Goal: Task Accomplishment & Management: Manage account settings

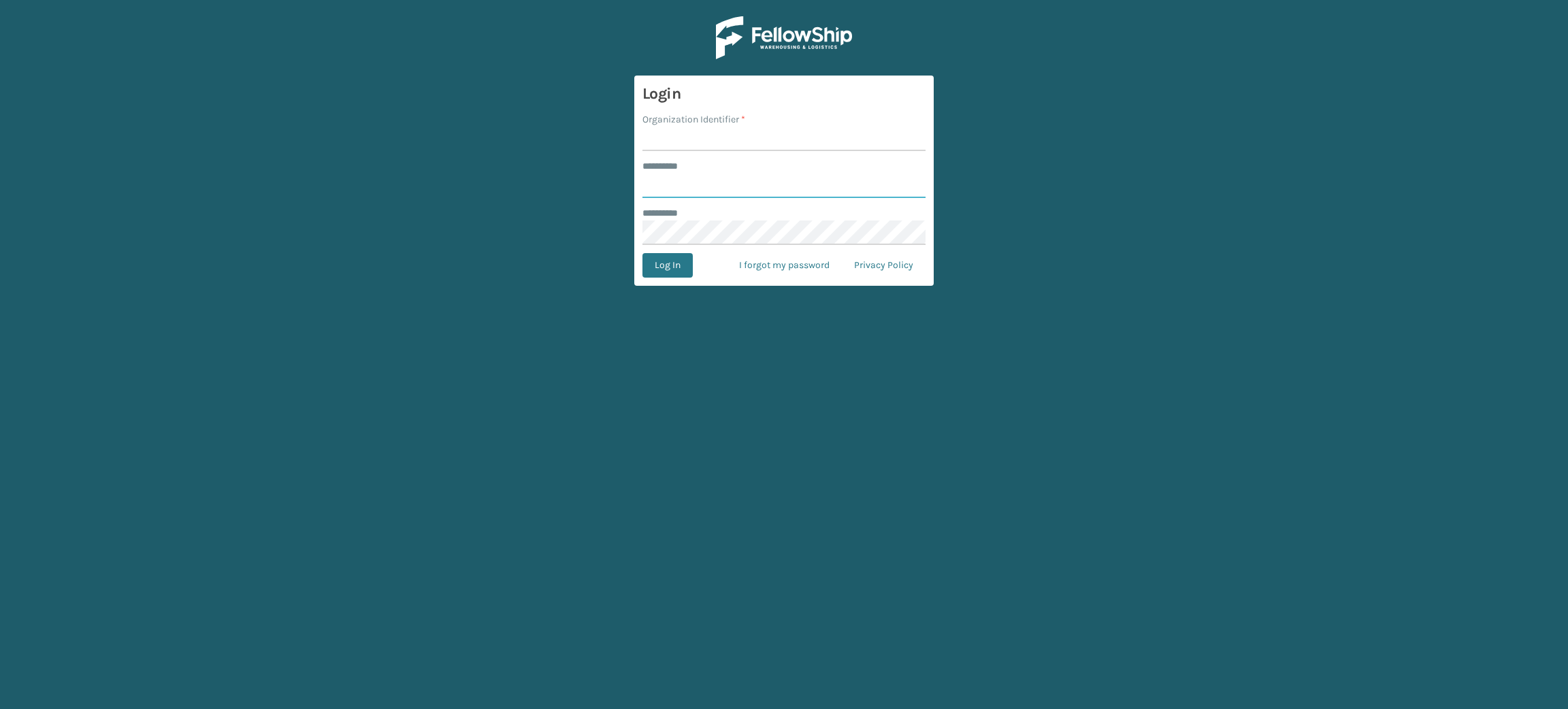
type input "********"
click at [713, 147] on input "Organization Identifier *" at bounding box center [784, 139] width 283 height 25
type input "E"
type input "Brightech"
click at [643, 253] on button "Log In" at bounding box center [668, 265] width 51 height 25
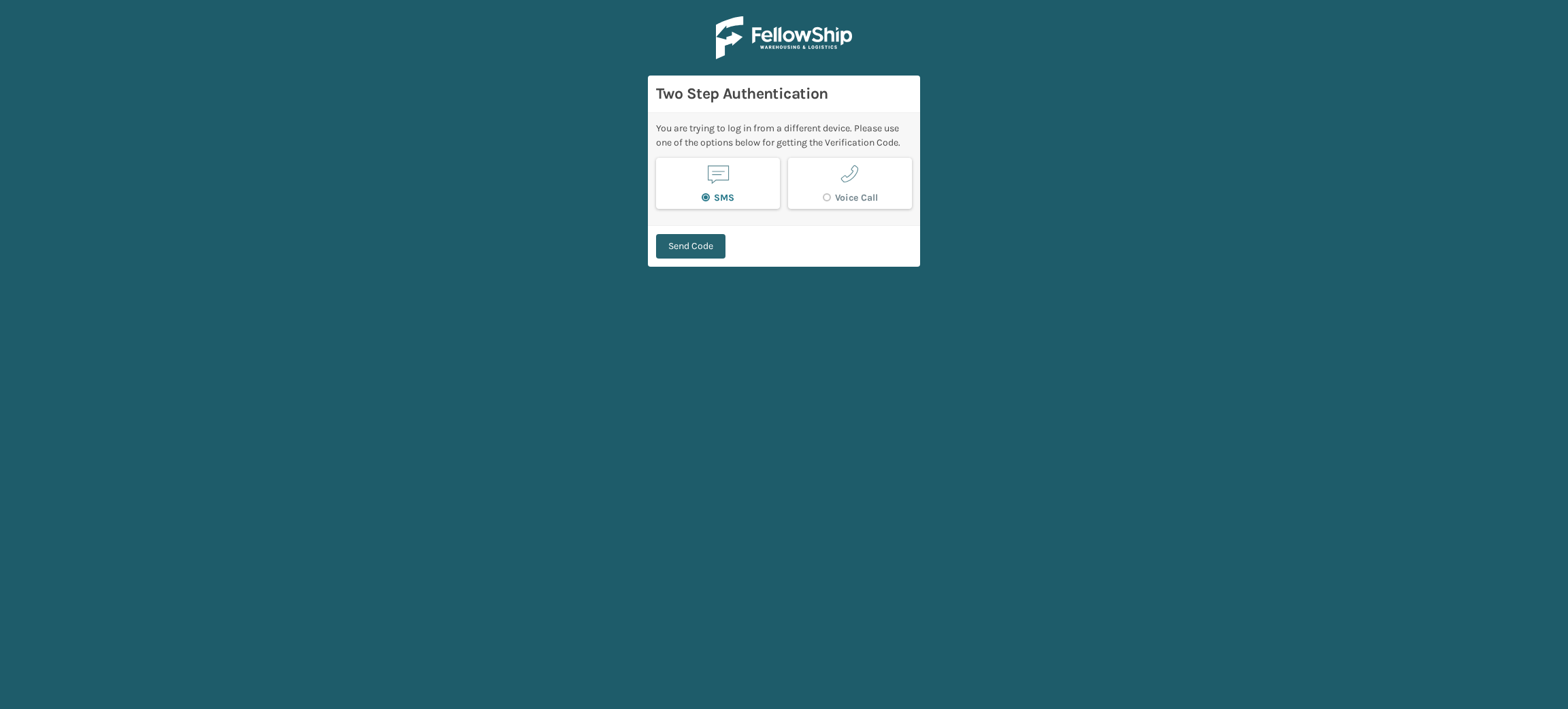
click at [659, 252] on button "Send Code" at bounding box center [691, 246] width 70 height 25
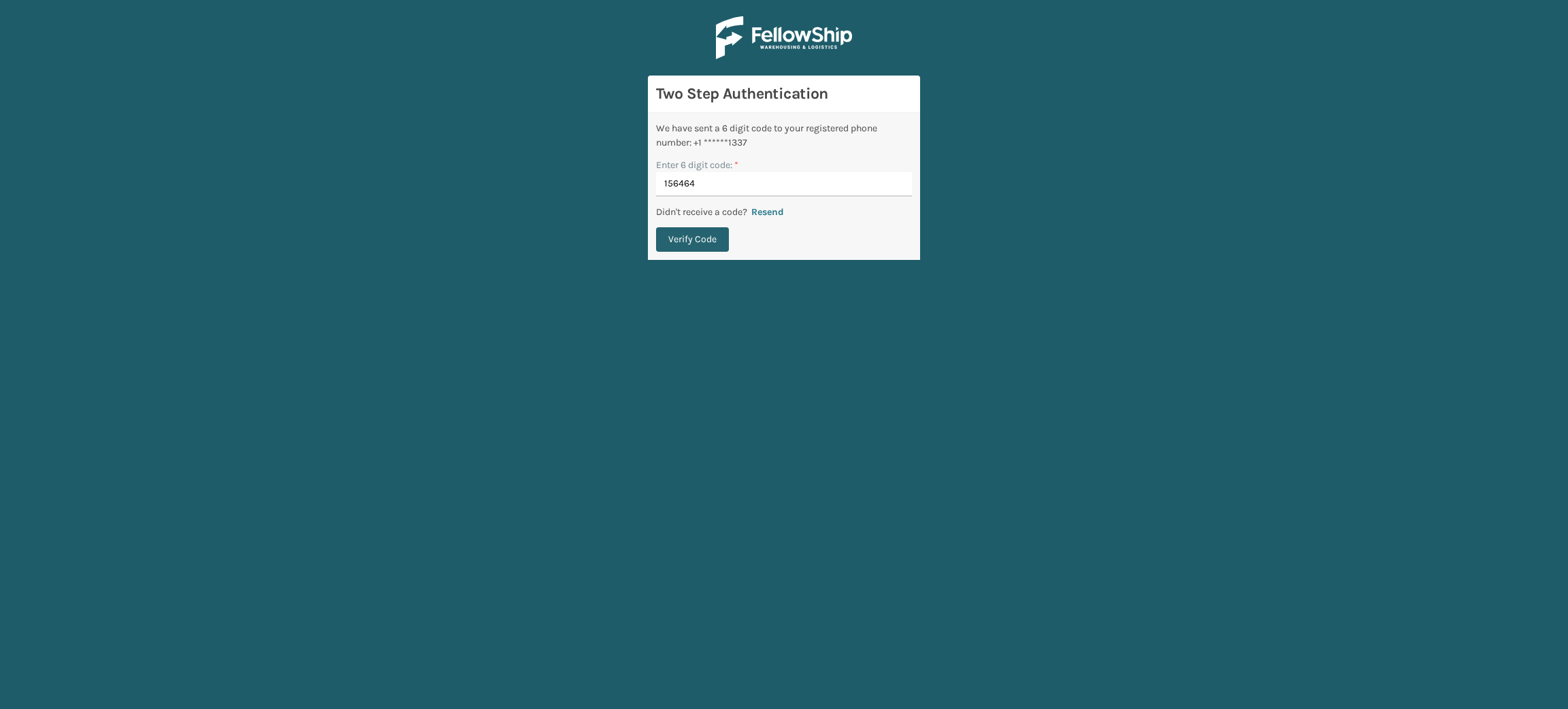
type input "156464"
click at [686, 228] on button "Verify Code" at bounding box center [693, 239] width 73 height 25
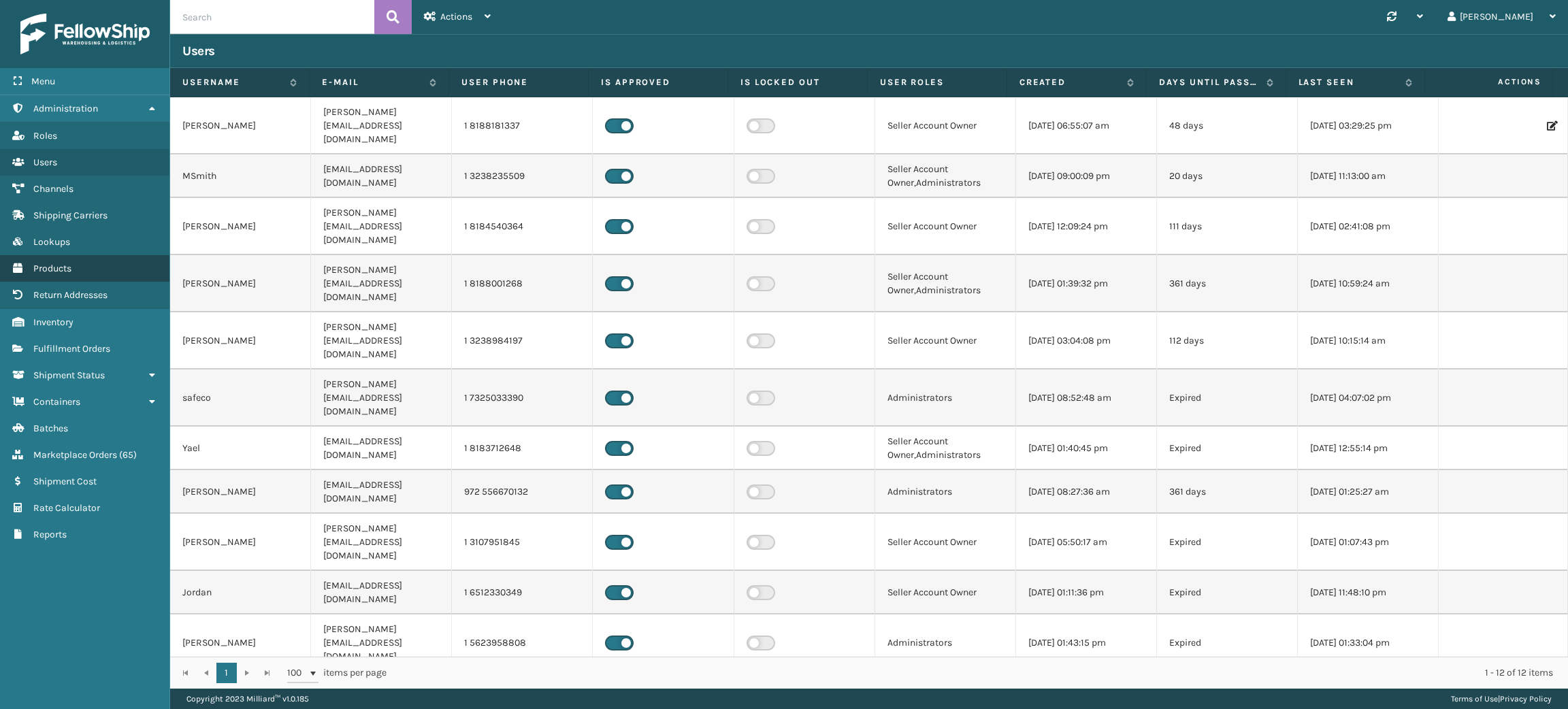
click at [67, 262] on span "Products" at bounding box center [52, 268] width 38 height 12
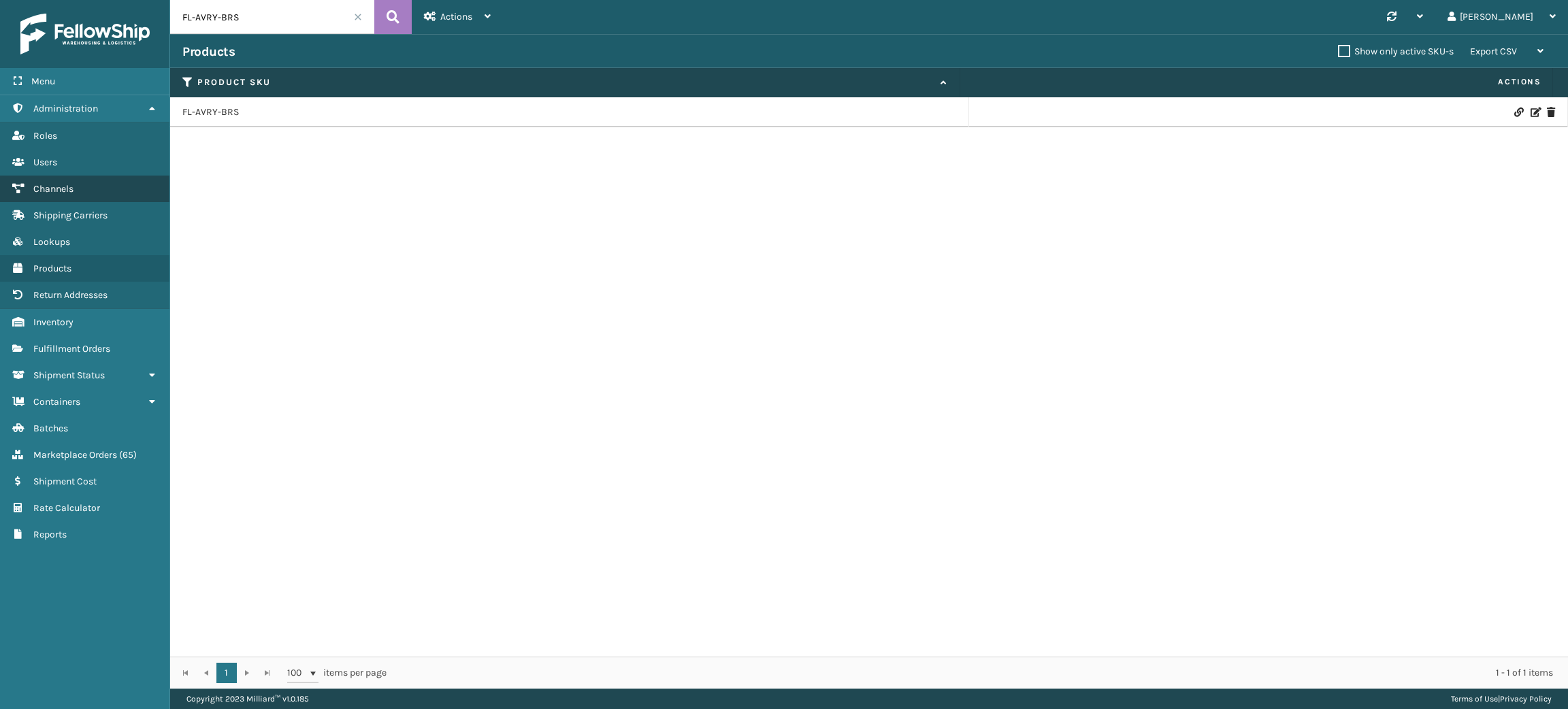
click at [55, 189] on span "Channels" at bounding box center [53, 189] width 40 height 12
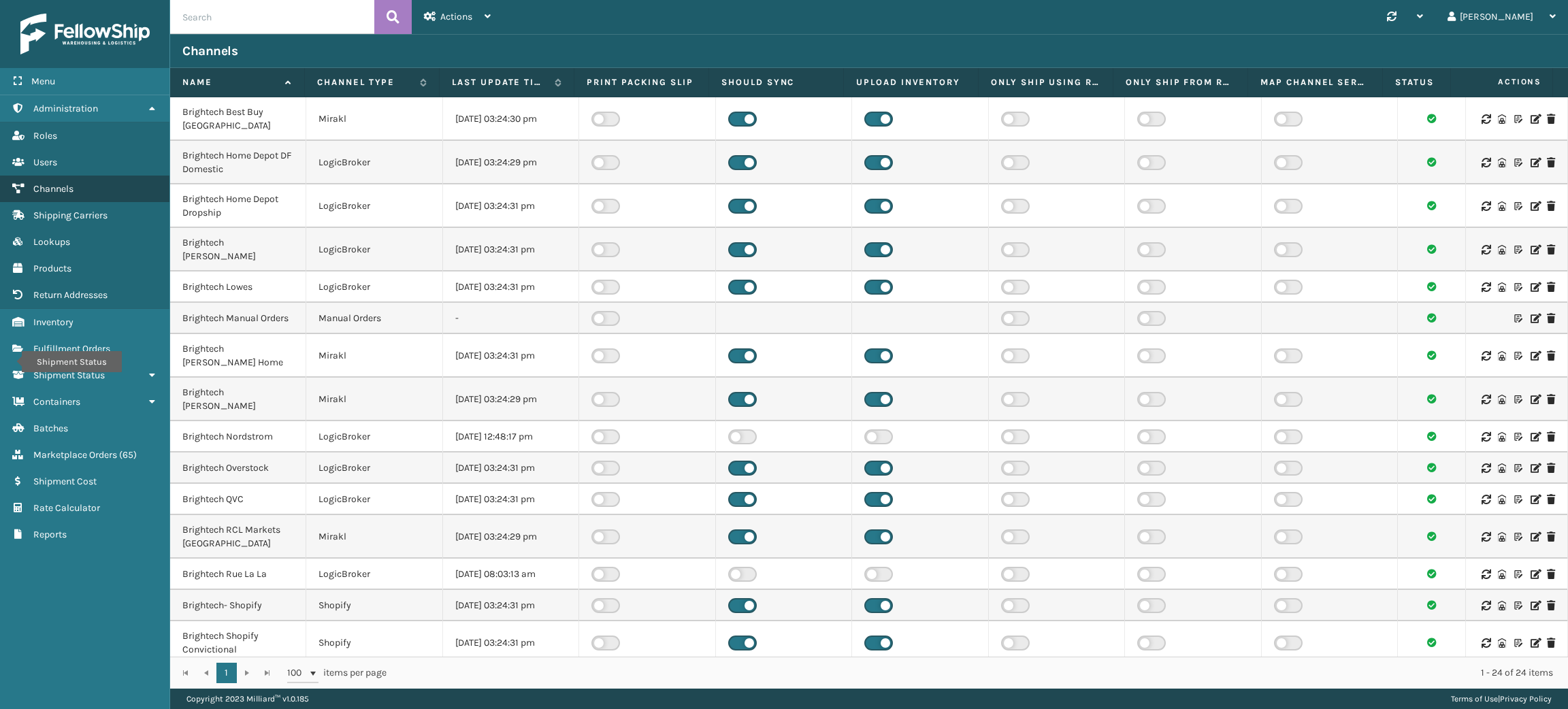
click at [60, 185] on span "Channels" at bounding box center [53, 189] width 40 height 12
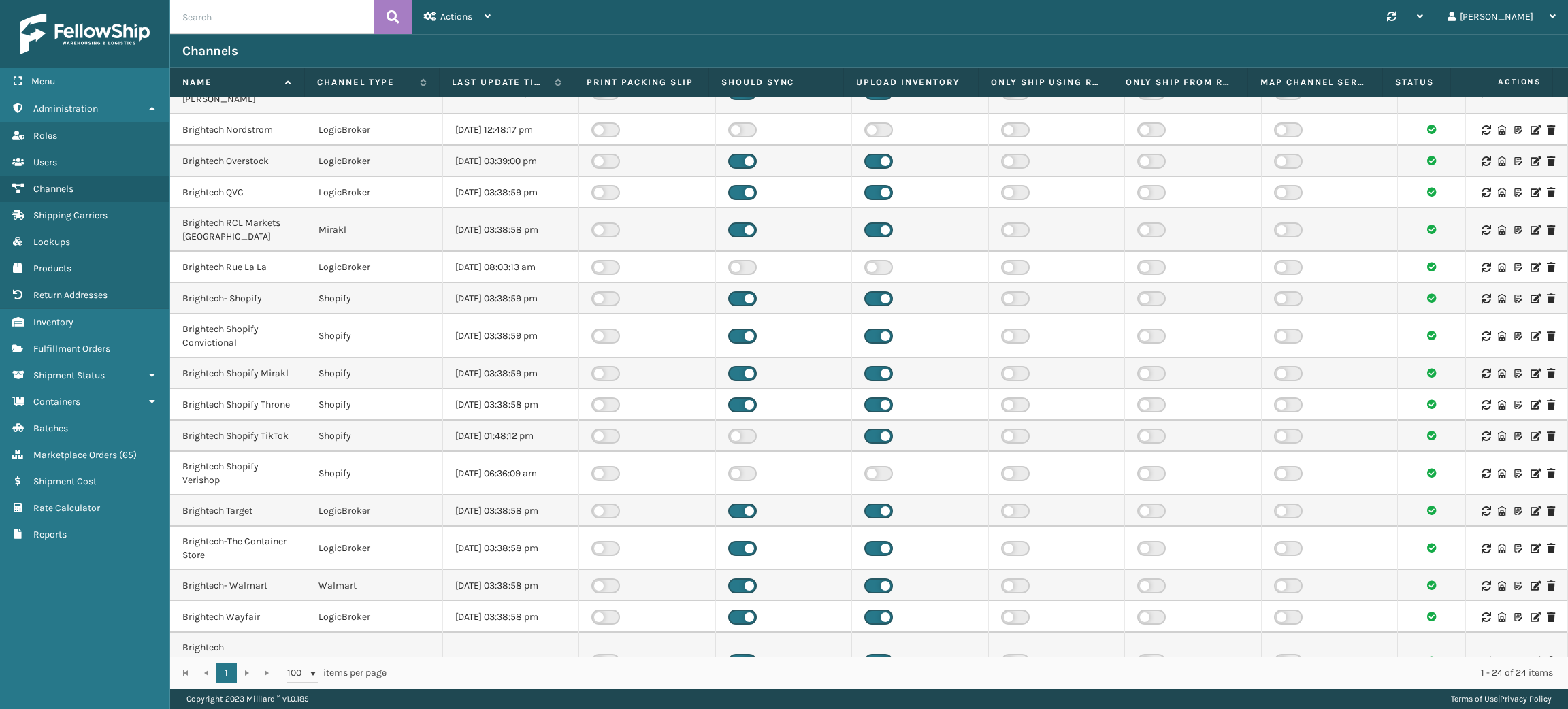
click at [1531, 506] on icon at bounding box center [1535, 511] width 8 height 10
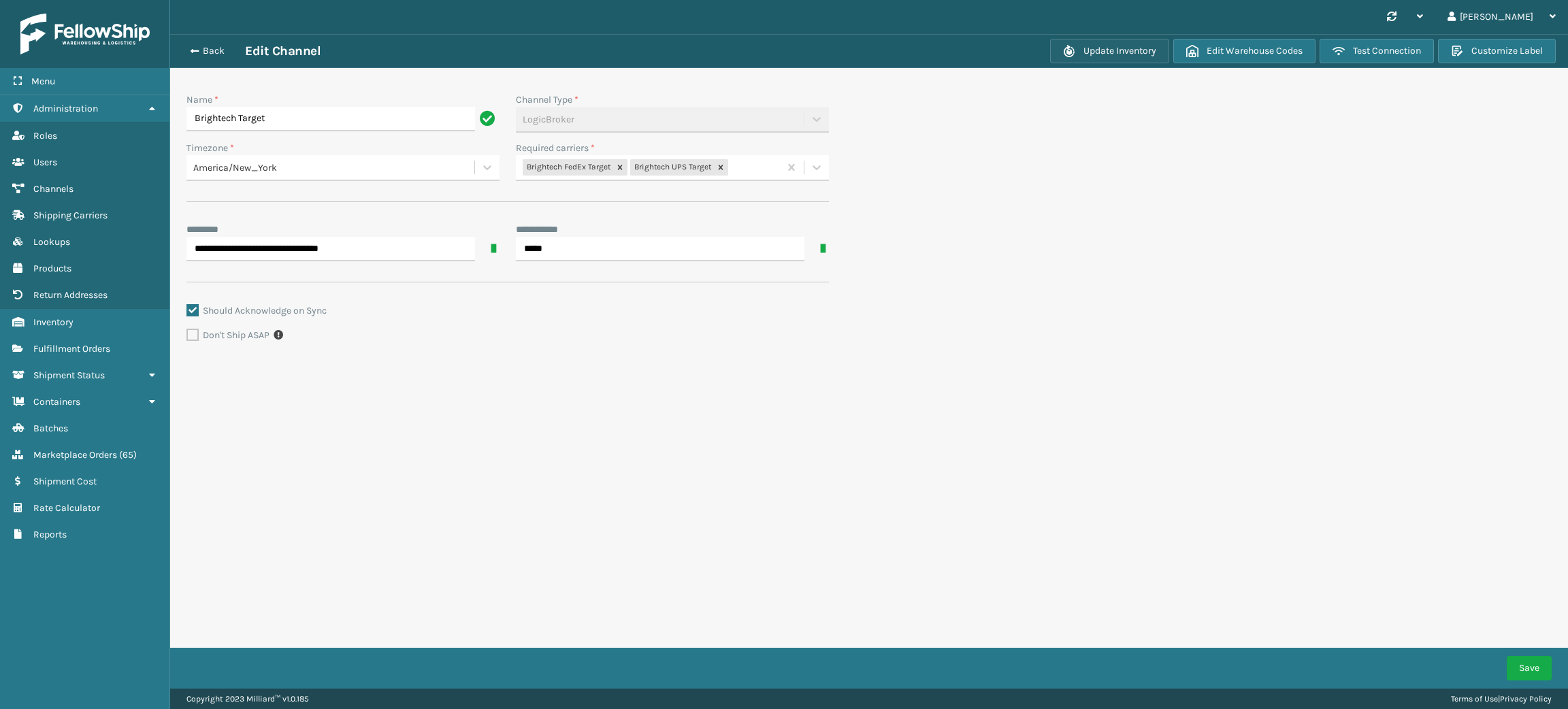
click at [1110, 49] on button "Update Inventory" at bounding box center [1110, 51] width 119 height 25
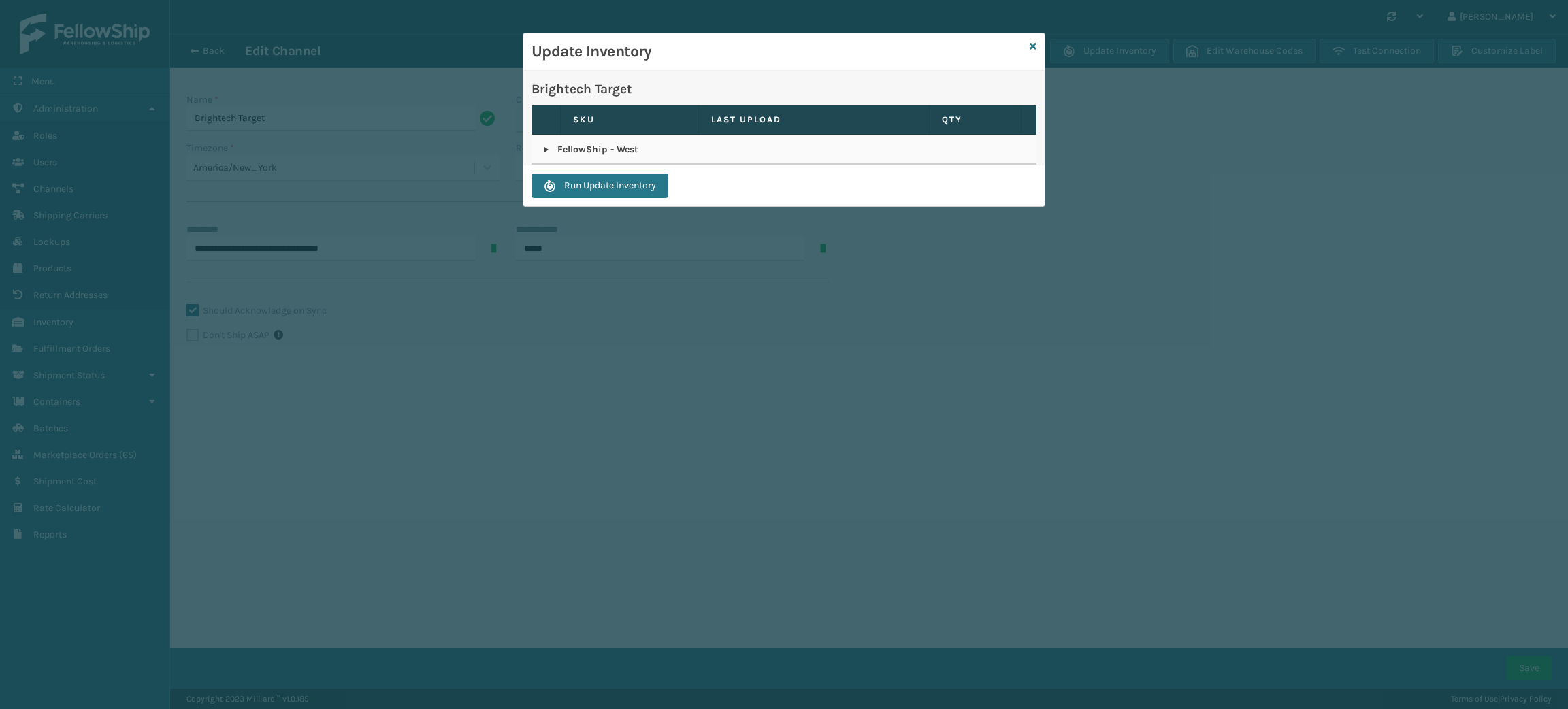
click at [545, 153] on link at bounding box center [547, 150] width 11 height 11
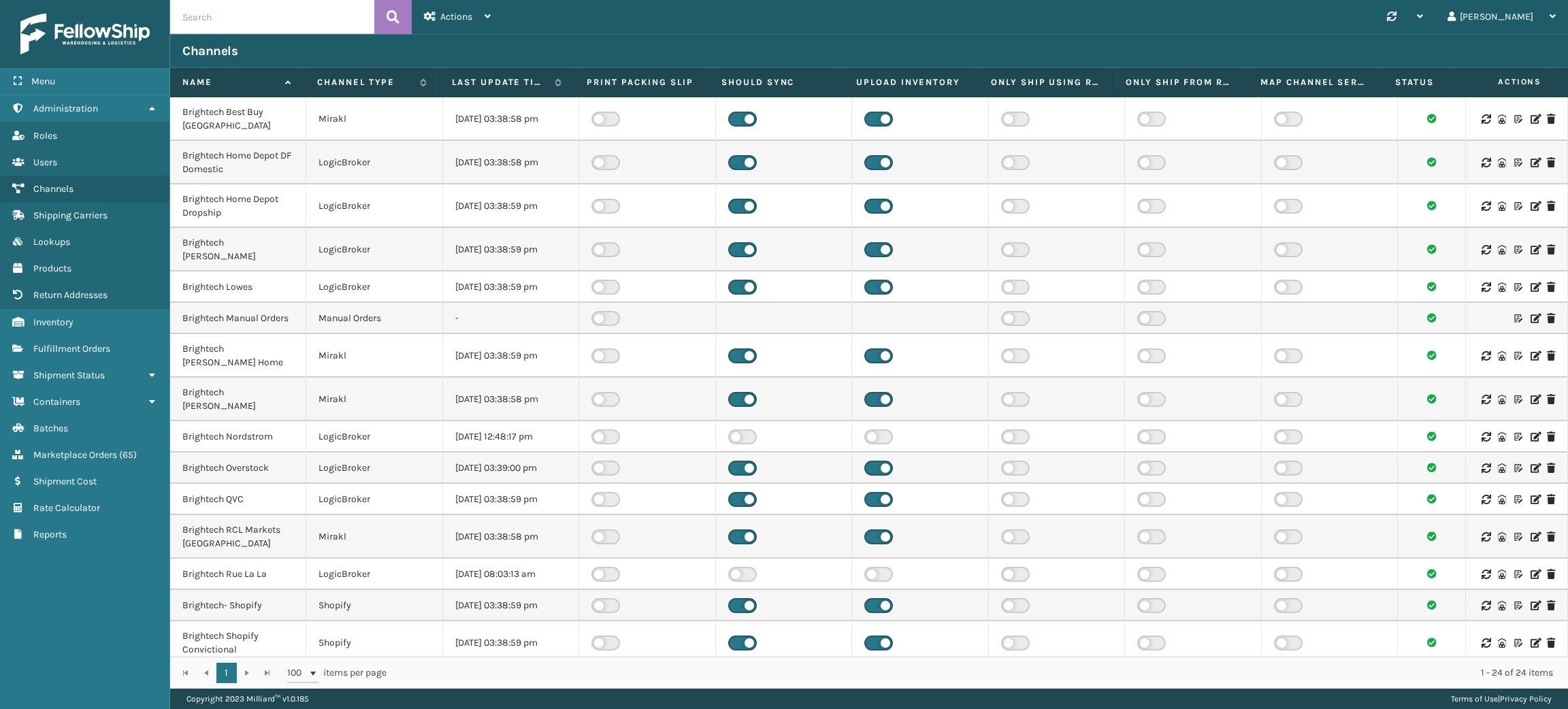
click at [1531, 203] on icon at bounding box center [1535, 206] width 8 height 10
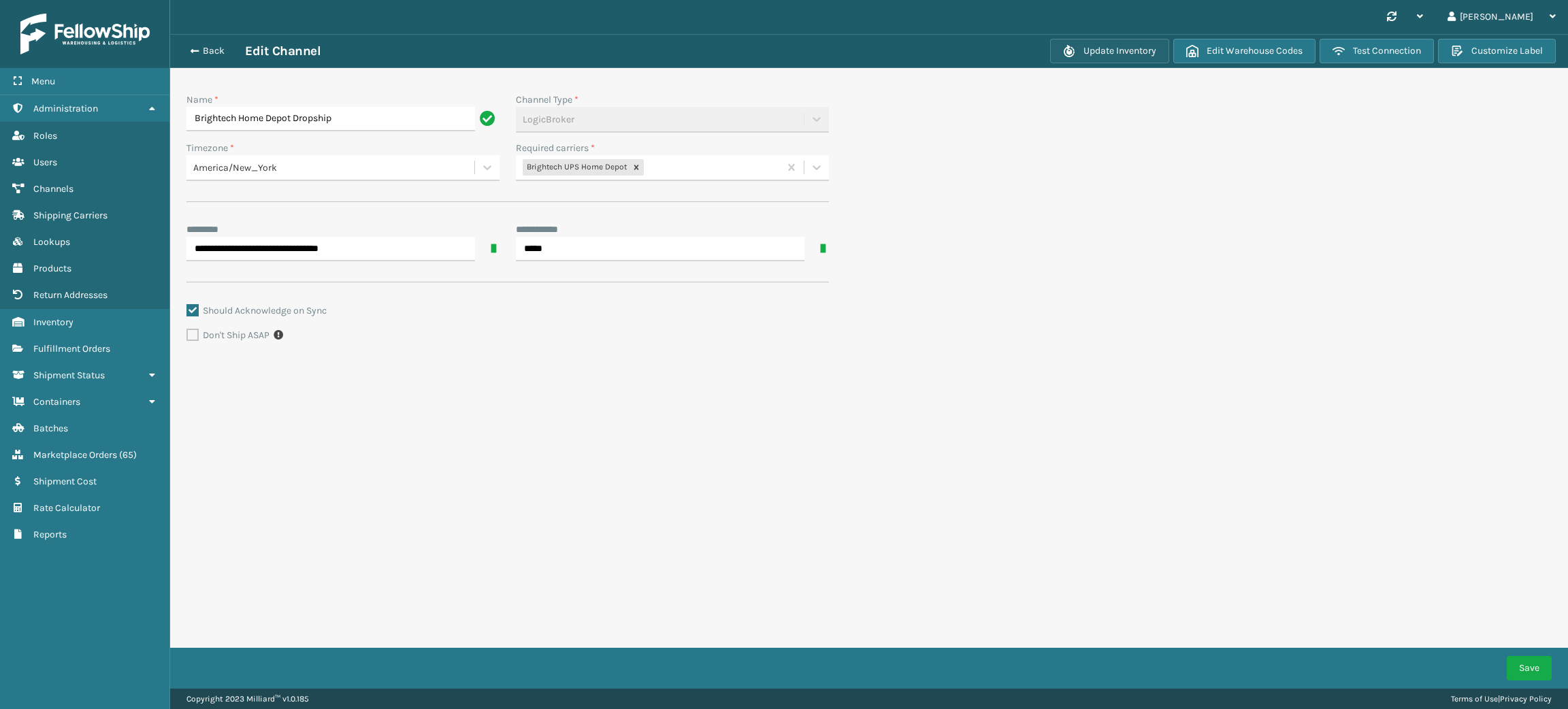
click at [1110, 49] on button "Update Inventory" at bounding box center [1110, 51] width 119 height 25
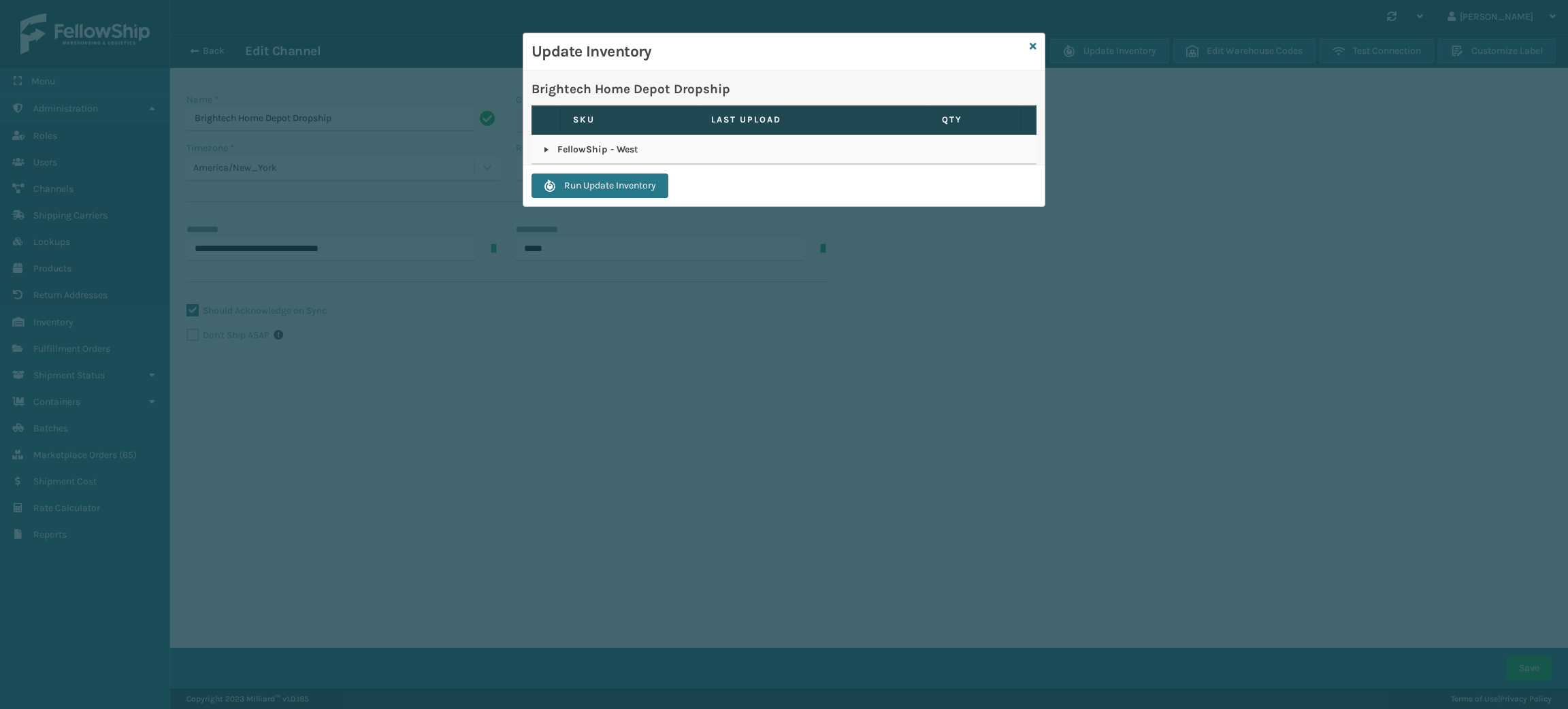
click at [545, 153] on link at bounding box center [547, 150] width 11 height 11
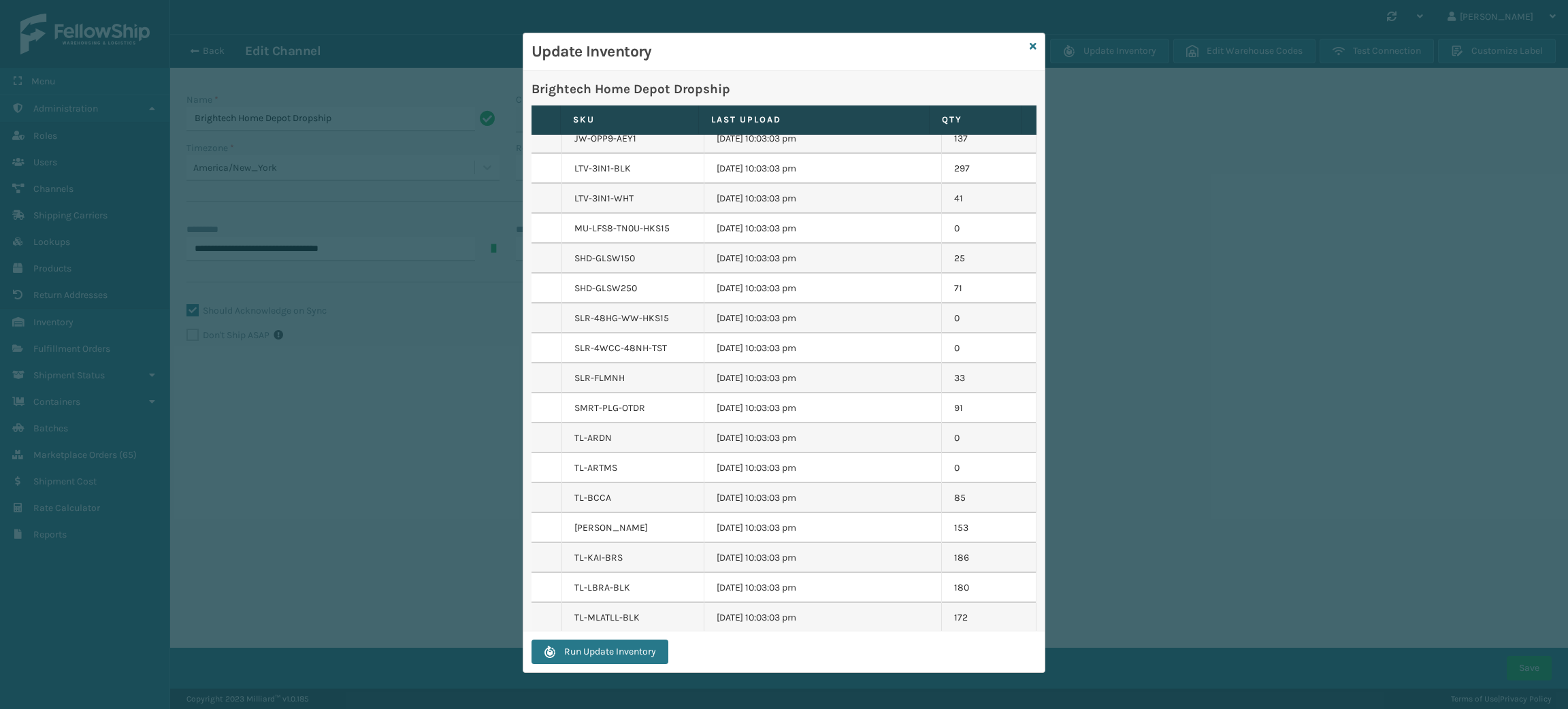
scroll to position [9261, 0]
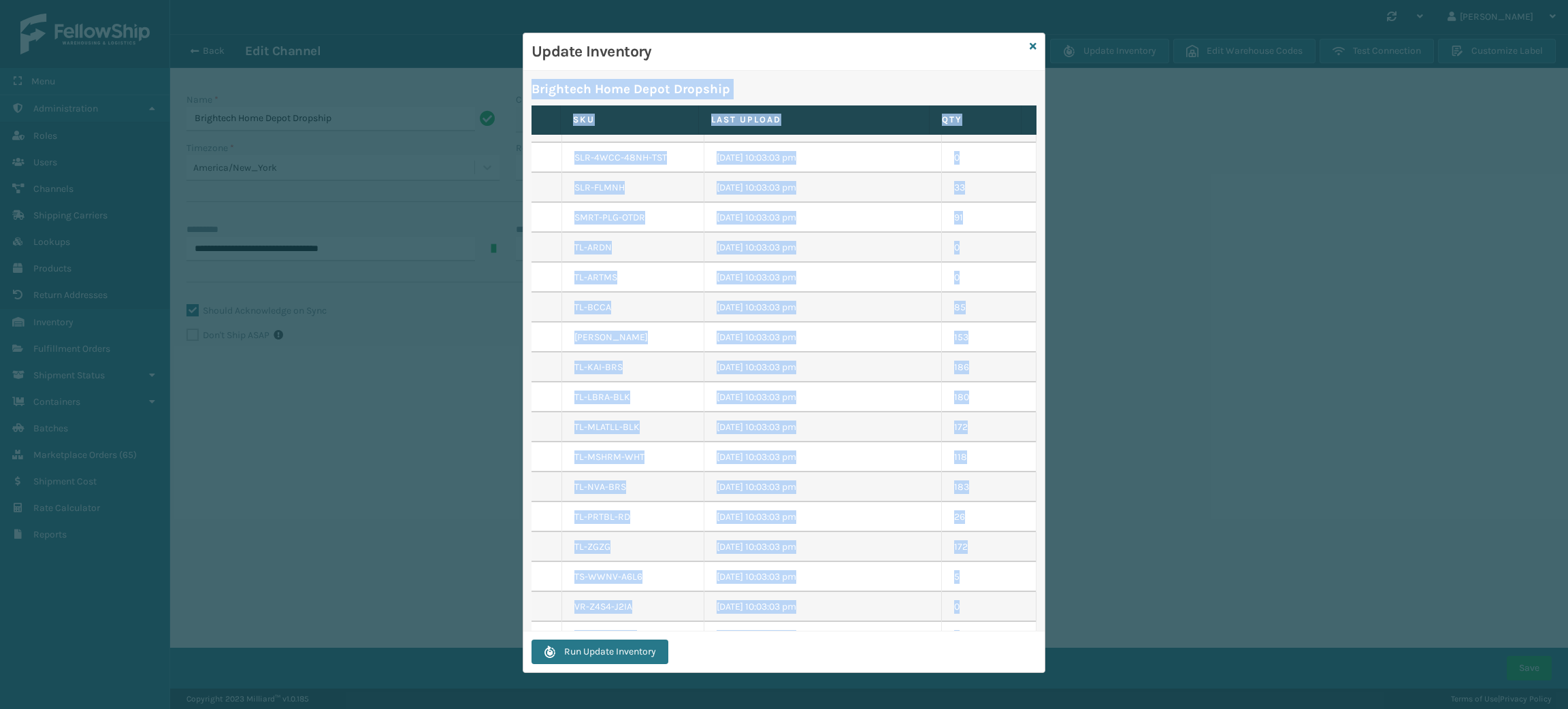
drag, startPoint x: 534, startPoint y: 84, endPoint x: 977, endPoint y: 614, distance: 690.8
click at [977, 614] on div "Brightech Home Depot Dropship SKU Last Upload QTY FellowShip - West 0W-8XYJ-F7V…" at bounding box center [784, 351] width 522 height 561
copy div "Brightech Home Depot Dropship SKU Last Upload QTY FellowShip - West 0W-8XYJ-F7V…"
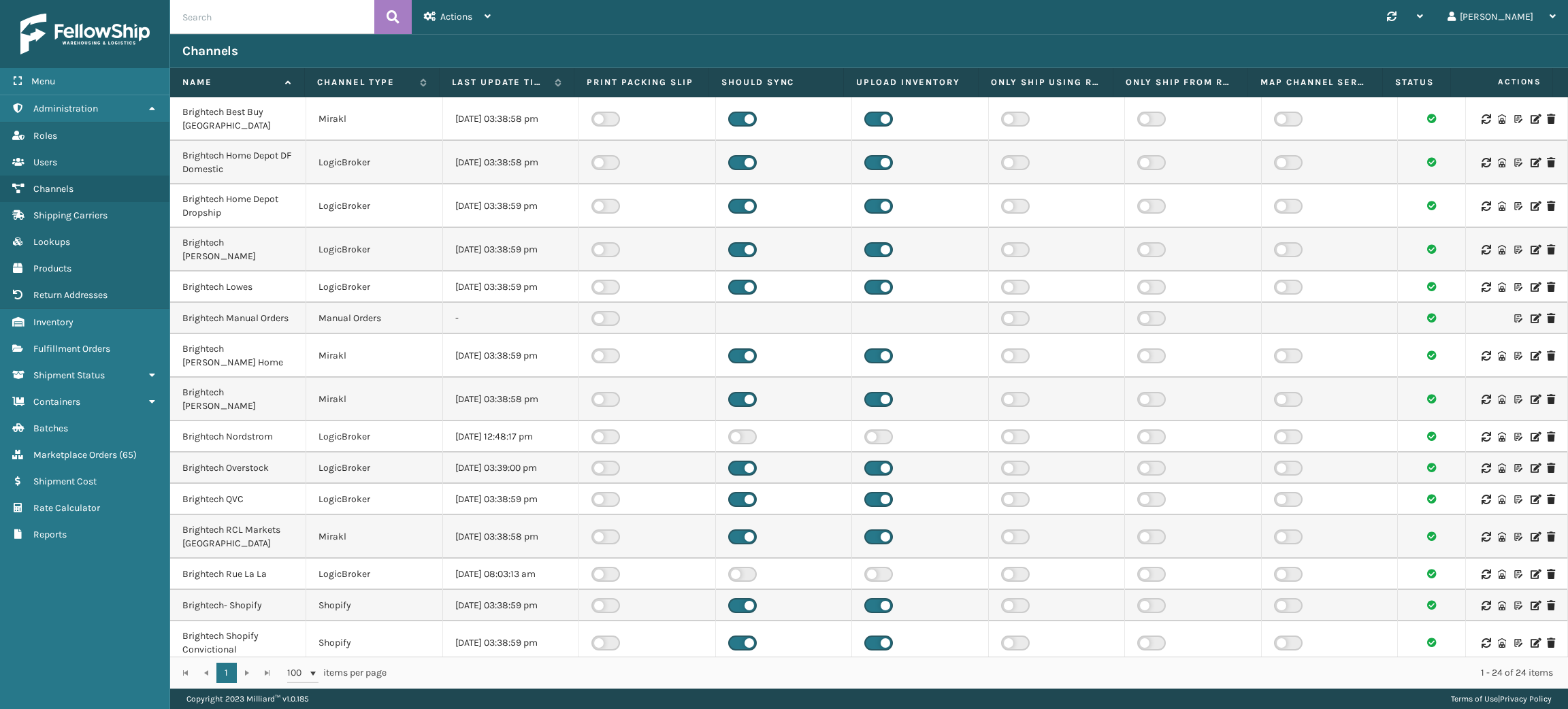
click at [1531, 282] on icon at bounding box center [1535, 287] width 8 height 10
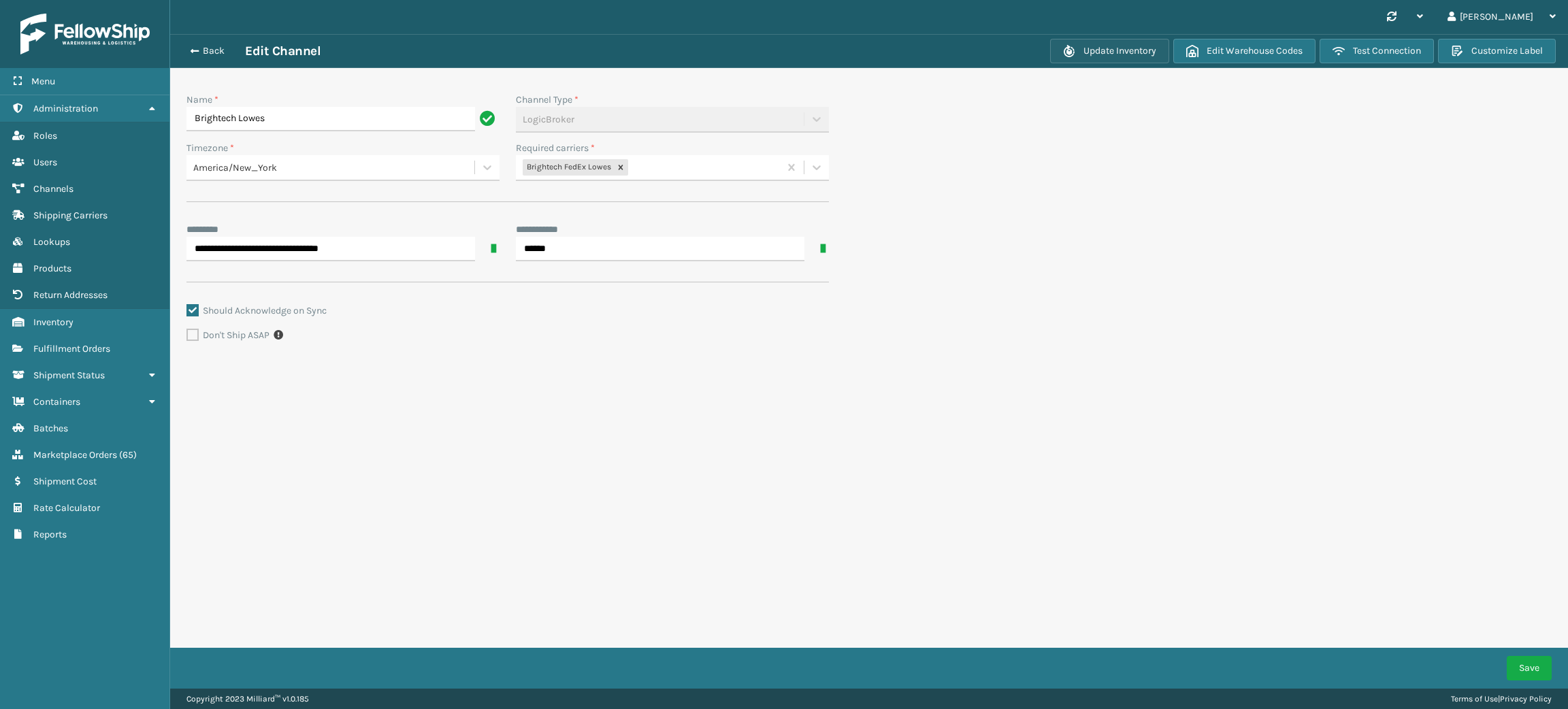
click at [1110, 49] on button "Update Inventory" at bounding box center [1110, 51] width 119 height 25
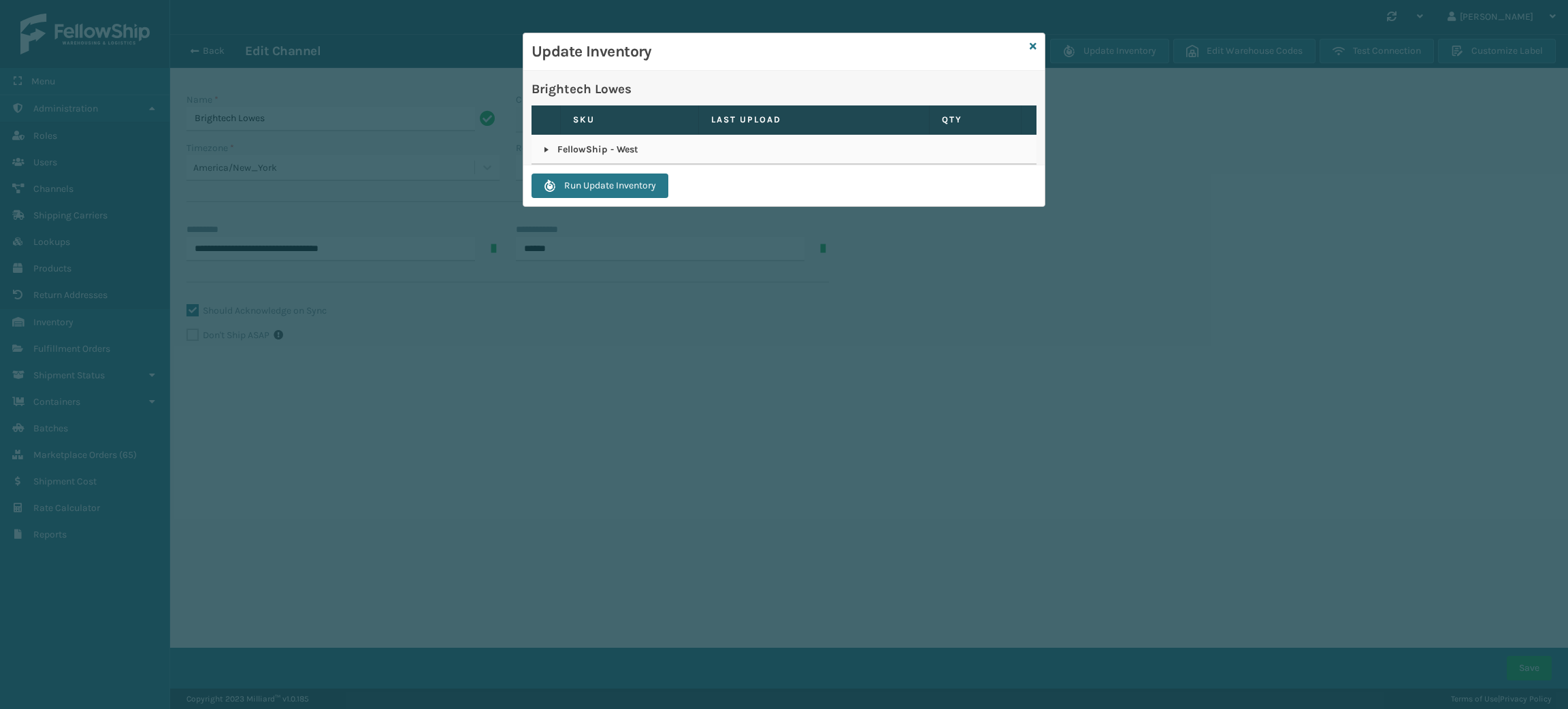
click at [545, 153] on link at bounding box center [547, 150] width 11 height 11
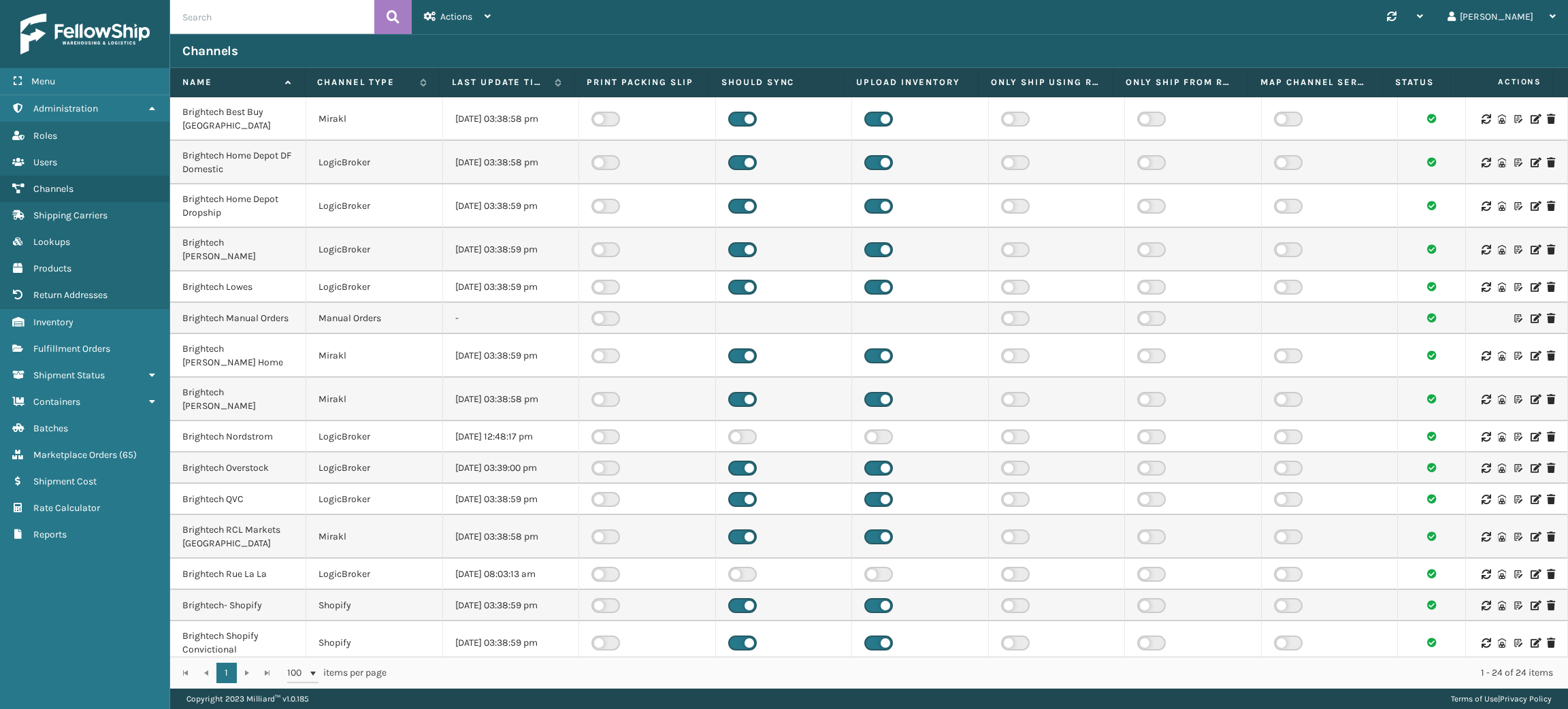
click at [1531, 463] on icon at bounding box center [1535, 468] width 8 height 10
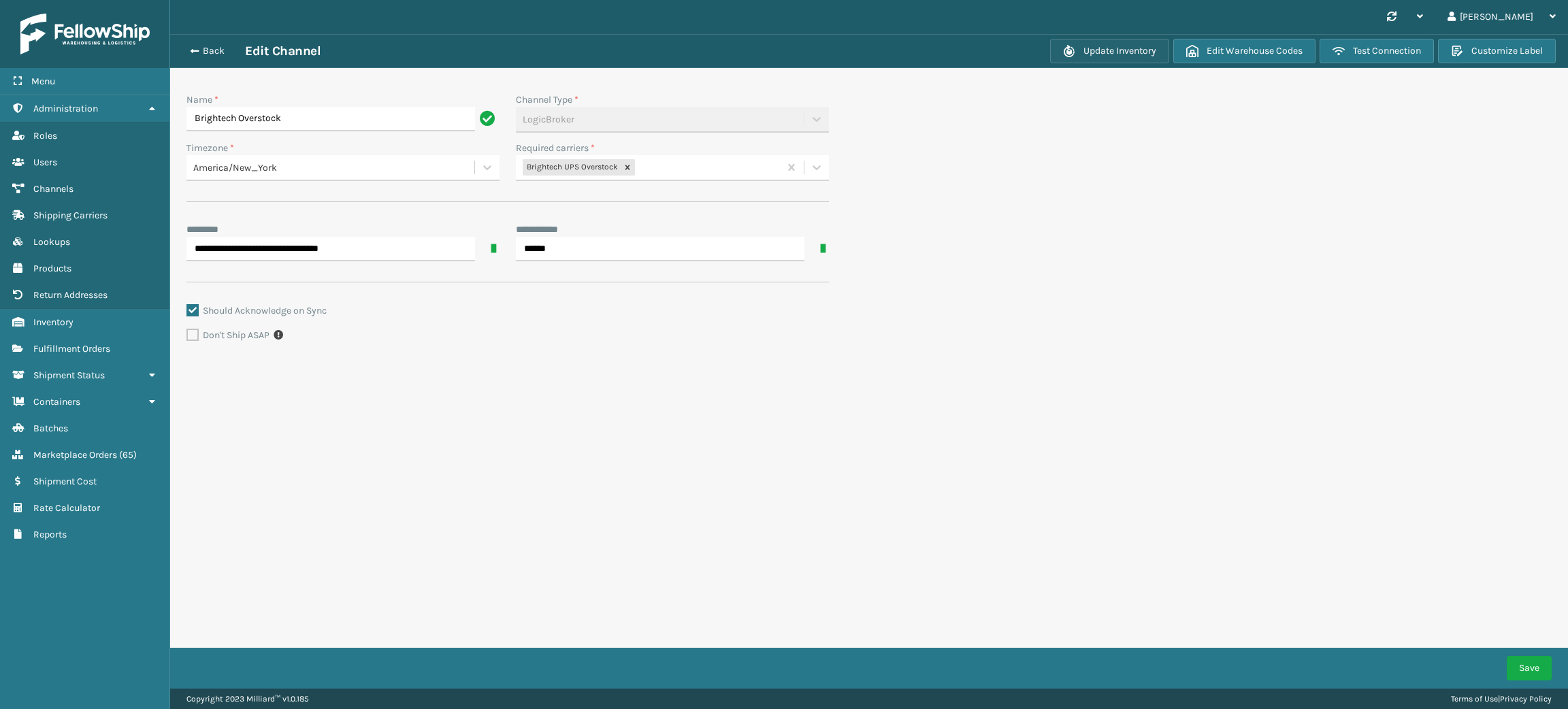
click at [1110, 49] on button "Update Inventory" at bounding box center [1110, 51] width 119 height 25
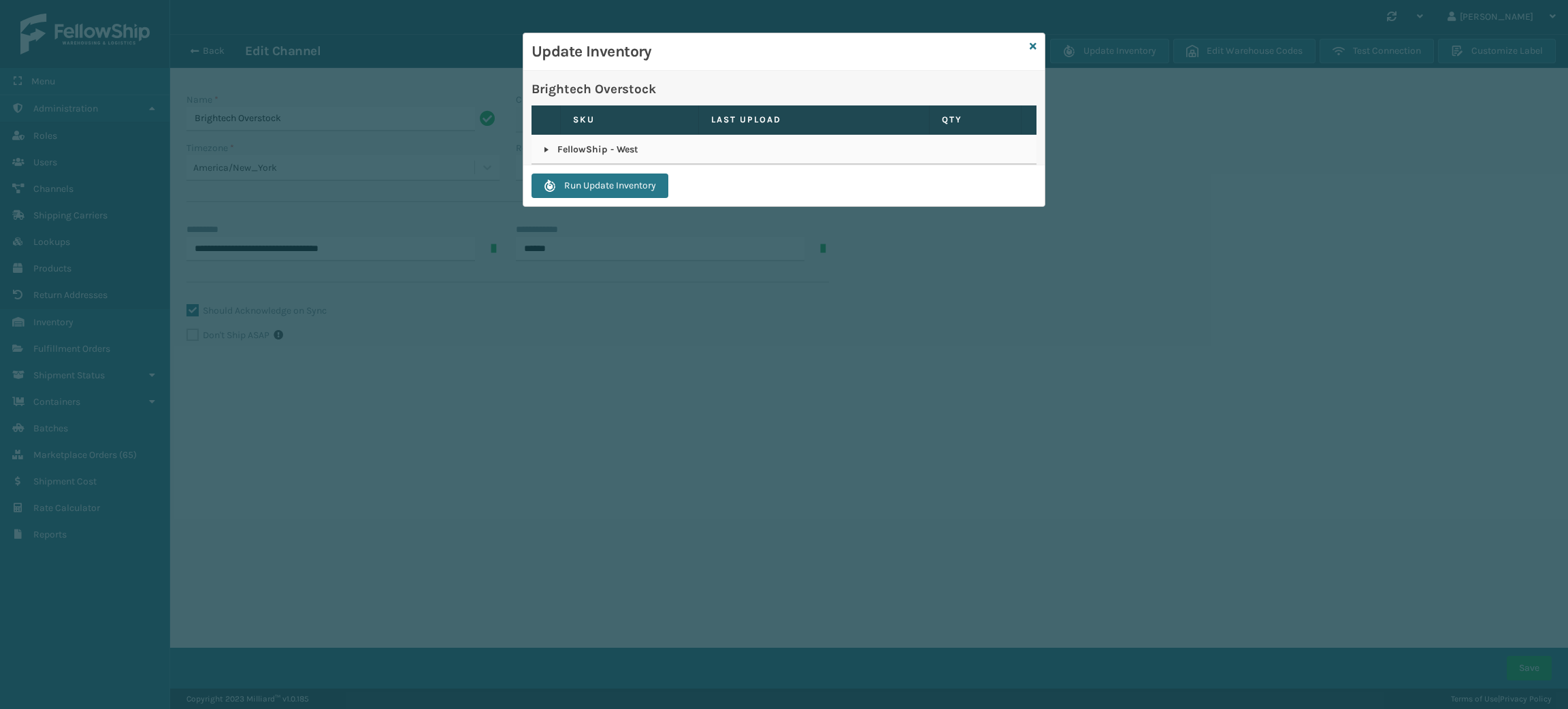
click at [545, 153] on link at bounding box center [547, 150] width 11 height 11
